Goal: Check status: Check status

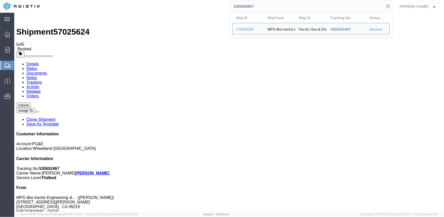
click at [247, 8] on input "530652467" at bounding box center [307, 6] width 154 height 12
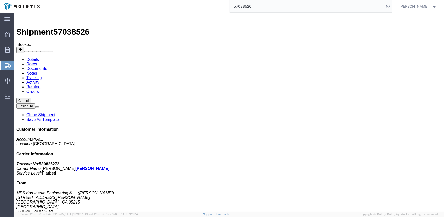
click link "Documents"
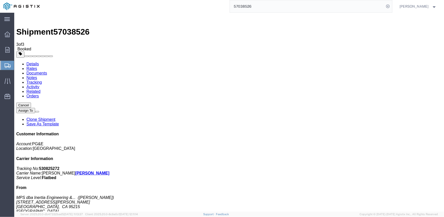
click at [42, 80] on link "Tracking" at bounding box center [33, 82] width 15 height 4
click at [244, 7] on input "57038526" at bounding box center [307, 6] width 154 height 12
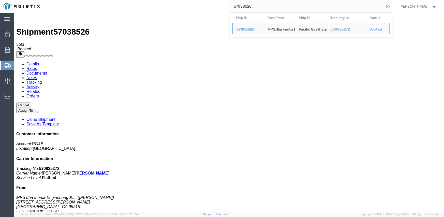
click at [244, 7] on input "57038526" at bounding box center [307, 6] width 154 height 12
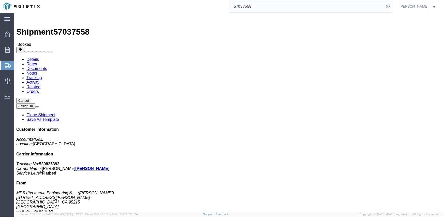
click link "Documents"
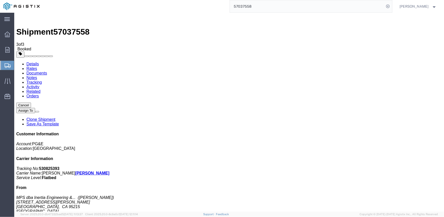
click at [42, 80] on link "Tracking" at bounding box center [33, 82] width 15 height 4
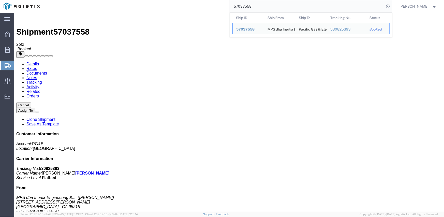
click at [240, 2] on input "57037558" at bounding box center [307, 6] width 154 height 12
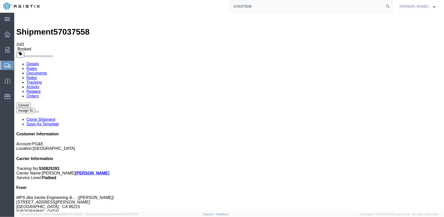
type input "57037509"
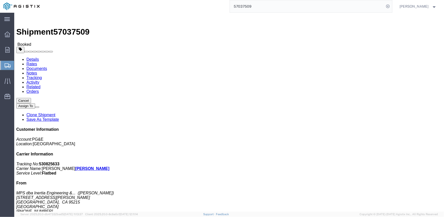
click link "Documents"
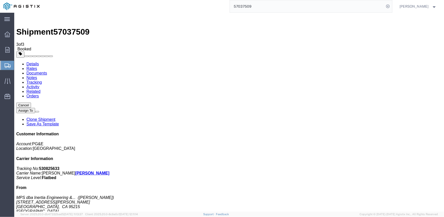
click at [42, 80] on link "Tracking" at bounding box center [33, 82] width 15 height 4
